Goal: Check status: Check status

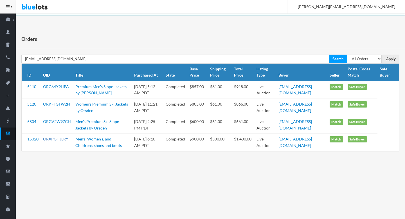
click at [54, 138] on link "ORXPGHJLRY" at bounding box center [55, 138] width 25 height 5
click at [4, 134] on icon "cash" at bounding box center [8, 133] width 16 height 5
